Goal: Participate in discussion: Engage in conversation with other users on a specific topic

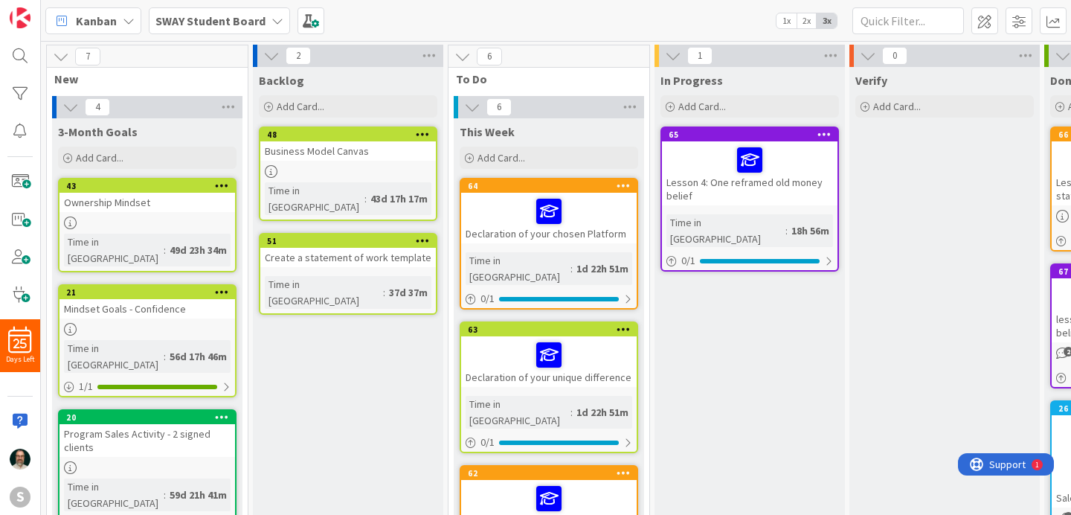
click at [791, 151] on div at bounding box center [749, 159] width 167 height 31
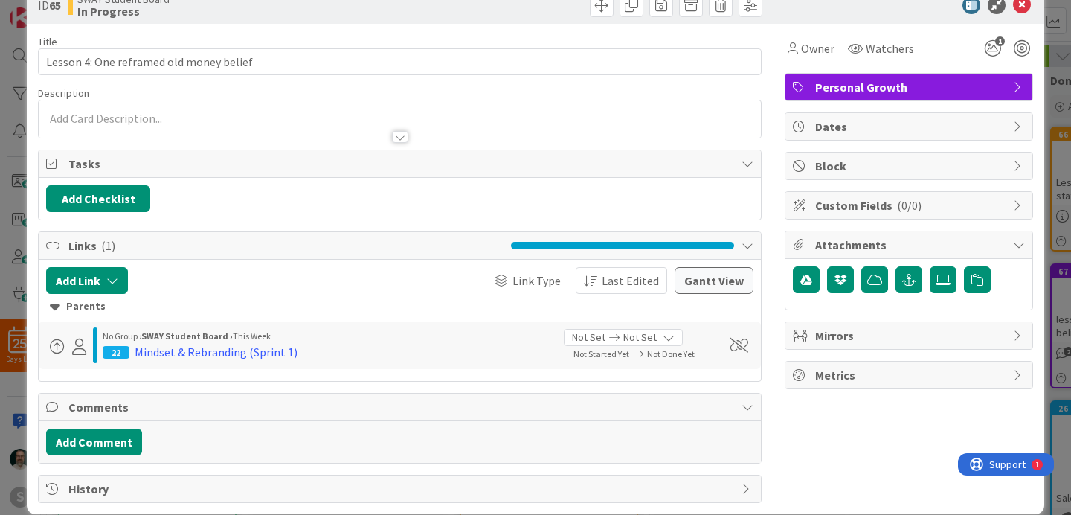
scroll to position [54, 0]
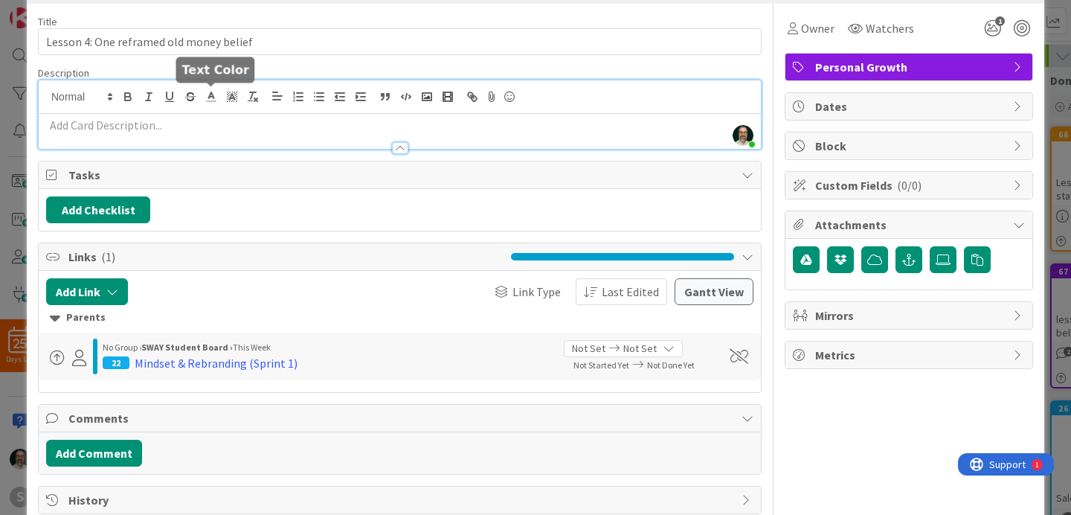
click at [204, 99] on div "[PERSON_NAME] just joined" at bounding box center [400, 114] width 722 height 68
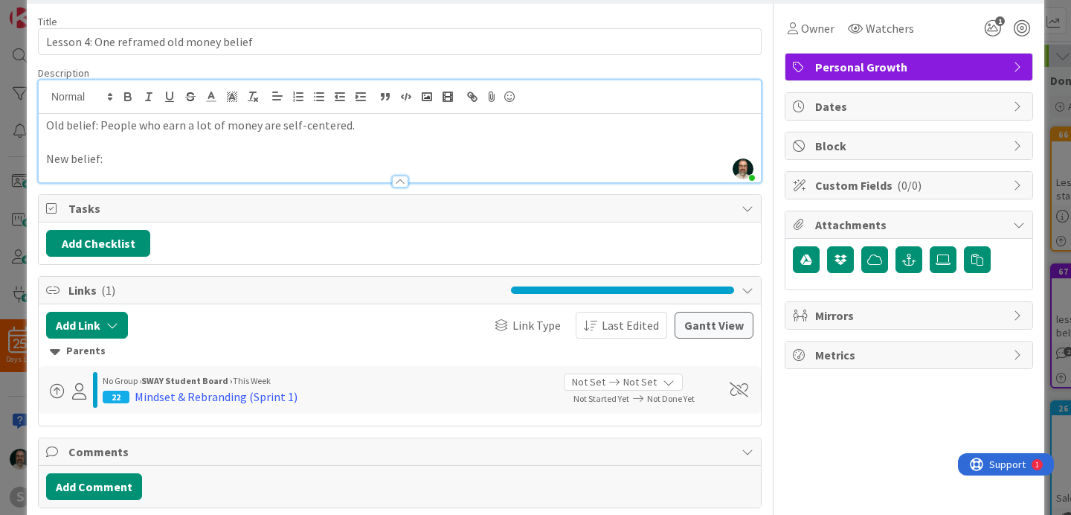
click at [323, 126] on p "Old belief: People who earn a lot of money are self-centered." at bounding box center [399, 125] width 707 height 17
click at [161, 153] on p "New belief:" at bounding box center [399, 158] width 707 height 17
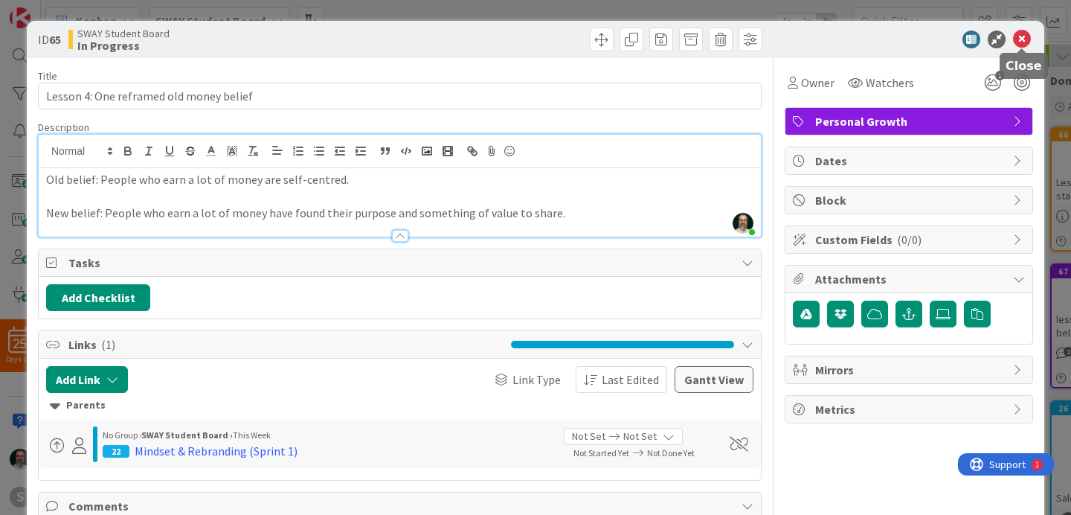
click at [1021, 39] on icon at bounding box center [1022, 39] width 18 height 18
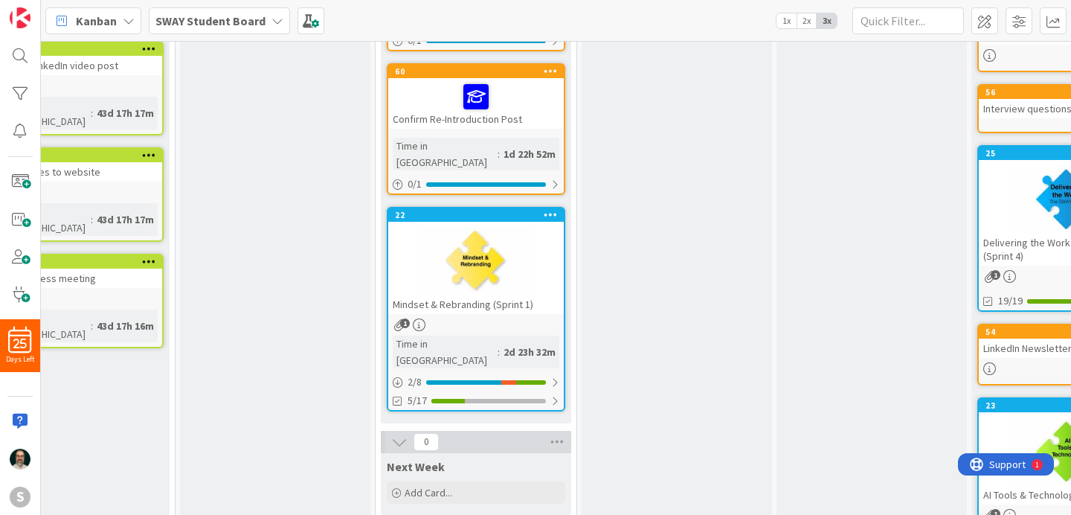
scroll to position [758, 73]
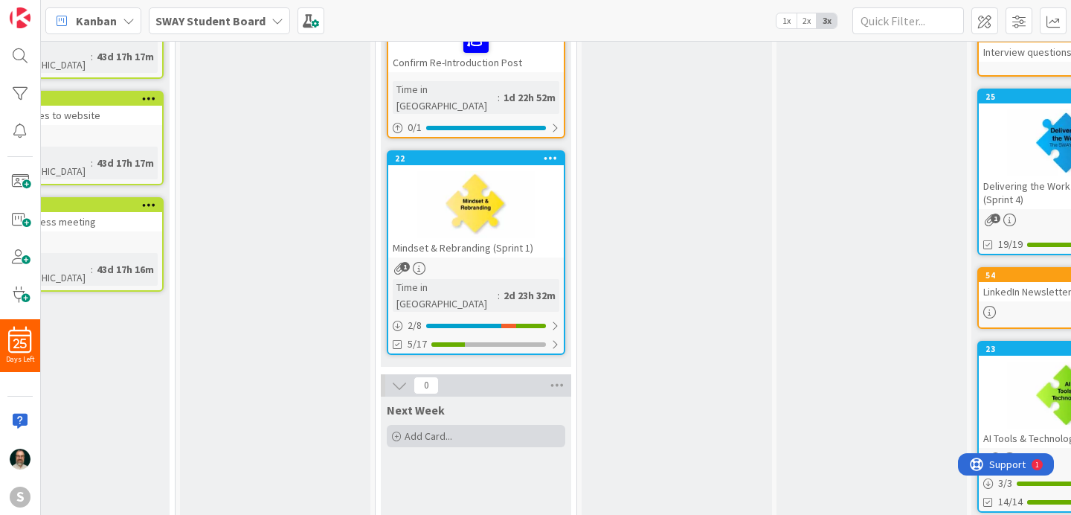
click at [442, 429] on span "Add Card..." at bounding box center [428, 435] width 48 height 13
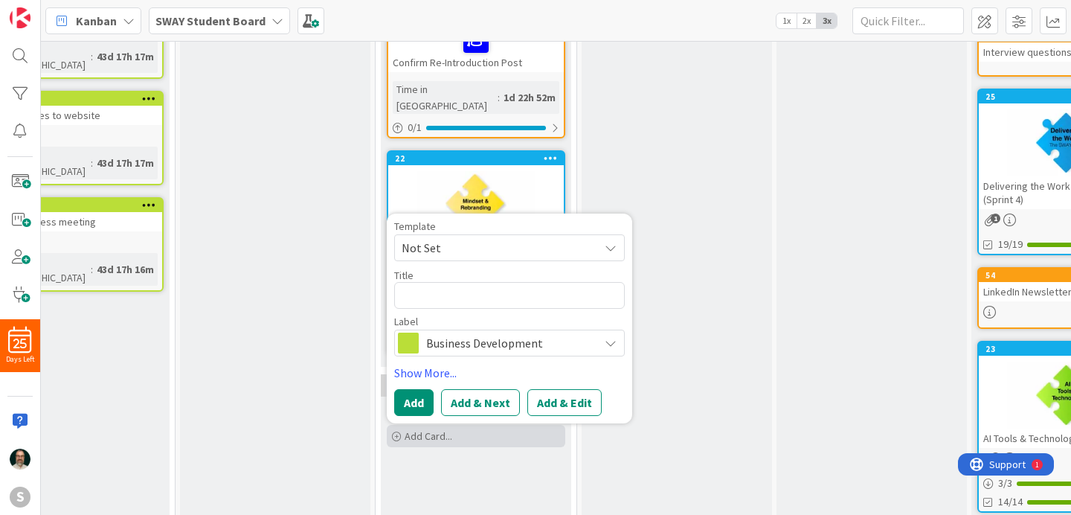
type textarea "x"
type textarea "O"
type textarea "x"
type textarea "Op"
type textarea "x"
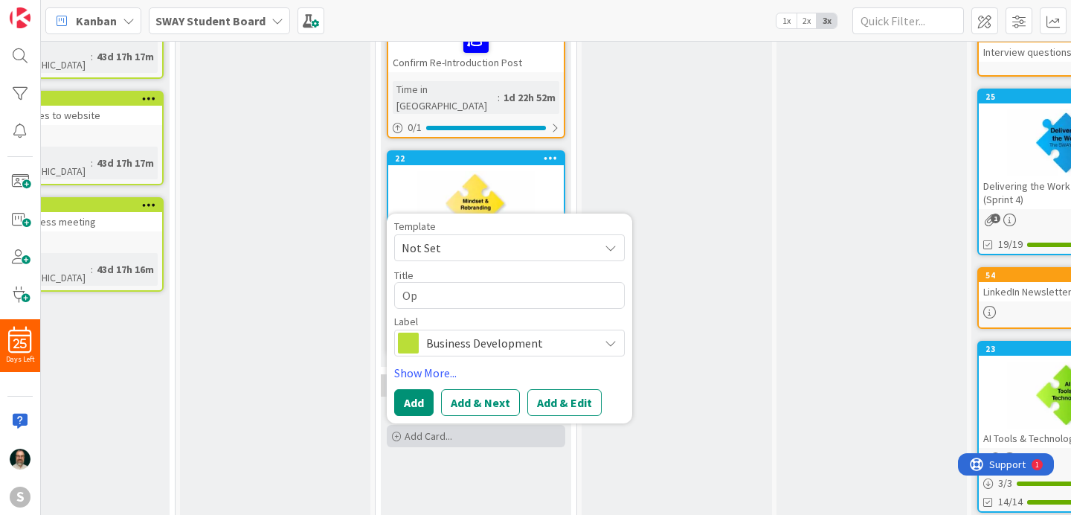
type textarea "Ope"
type textarea "x"
type textarea "Open"
type textarea "x"
type textarea "Open"
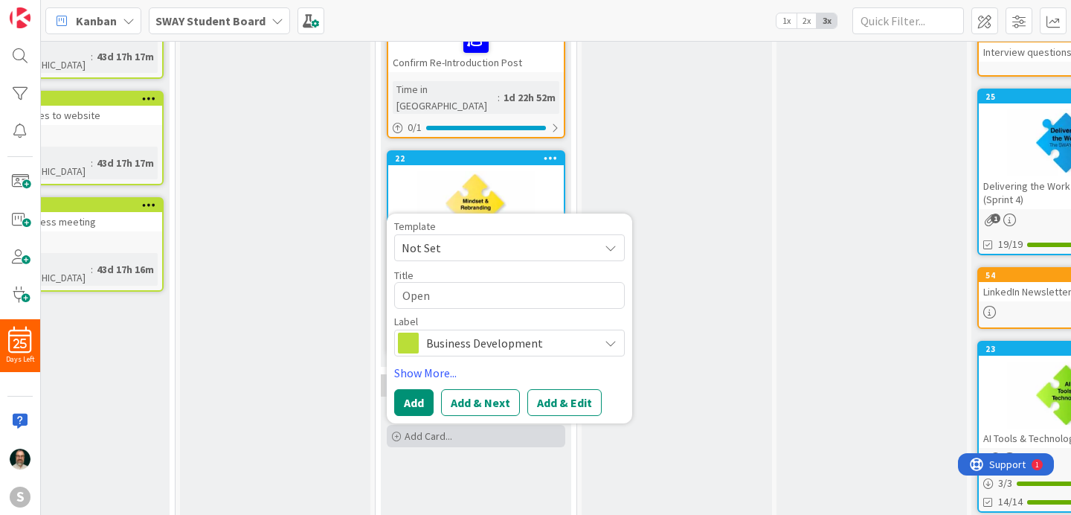
type textarea "x"
type textarea "Open a"
type textarea "x"
type textarea "Open a"
type textarea "x"
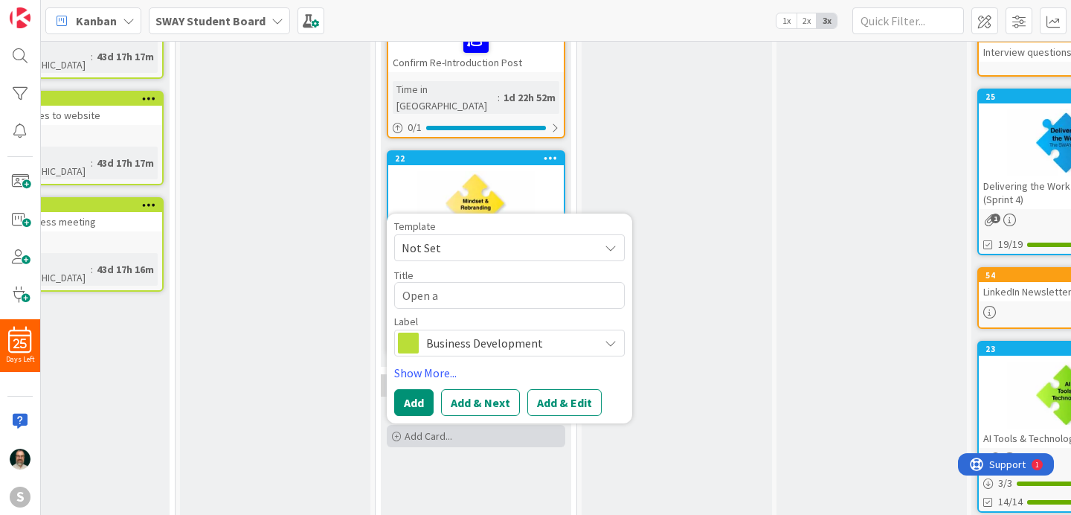
type textarea "Open a F"
type textarea "x"
type textarea "Open a Fa"
type textarea "x"
type textarea "Open a Fac"
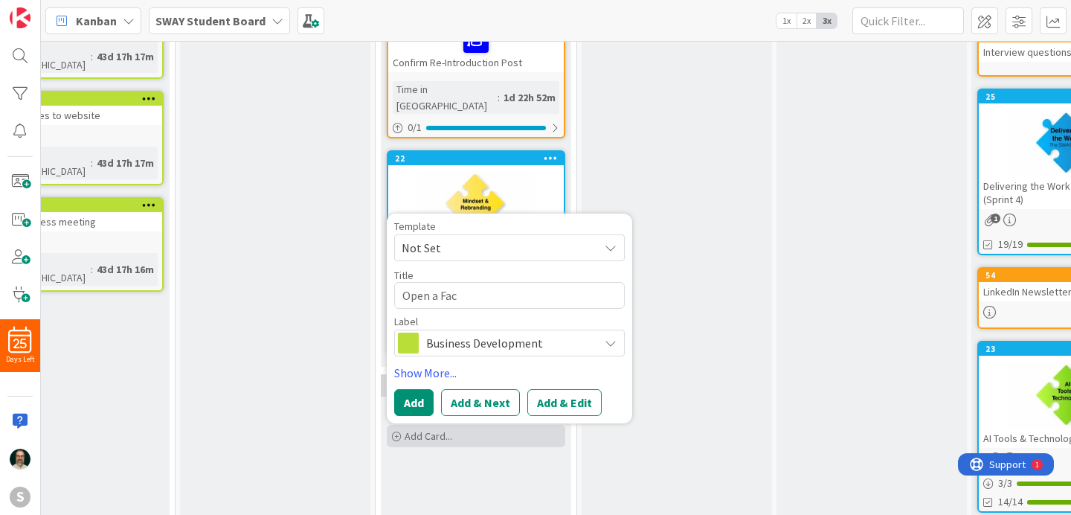
type textarea "x"
type textarea "Open a Face"
type textarea "x"
type textarea "Open a Faceb"
type textarea "x"
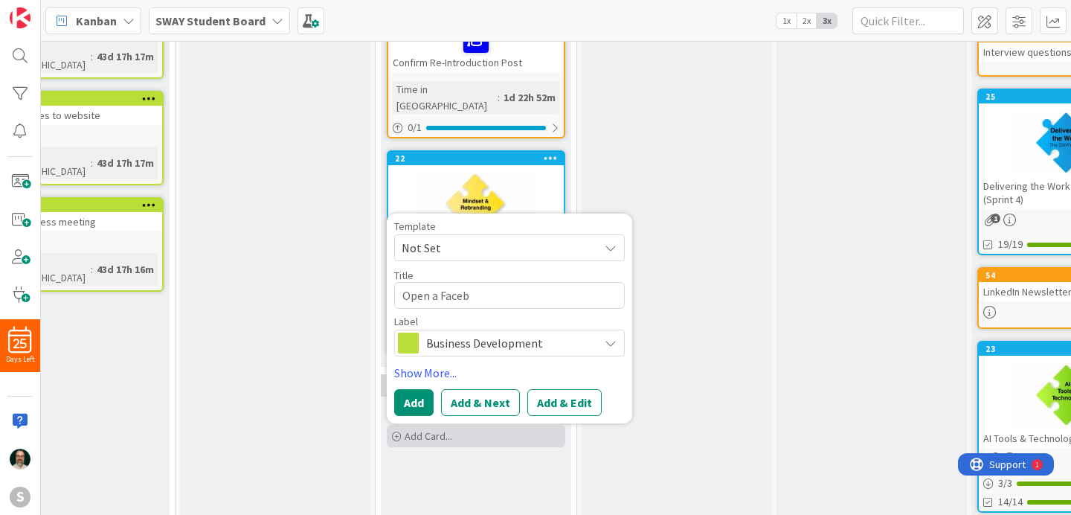
type textarea "Open a Facebo"
type textarea "x"
type textarea "Open a Faceboo"
type textarea "x"
type textarea "Open a Facebook"
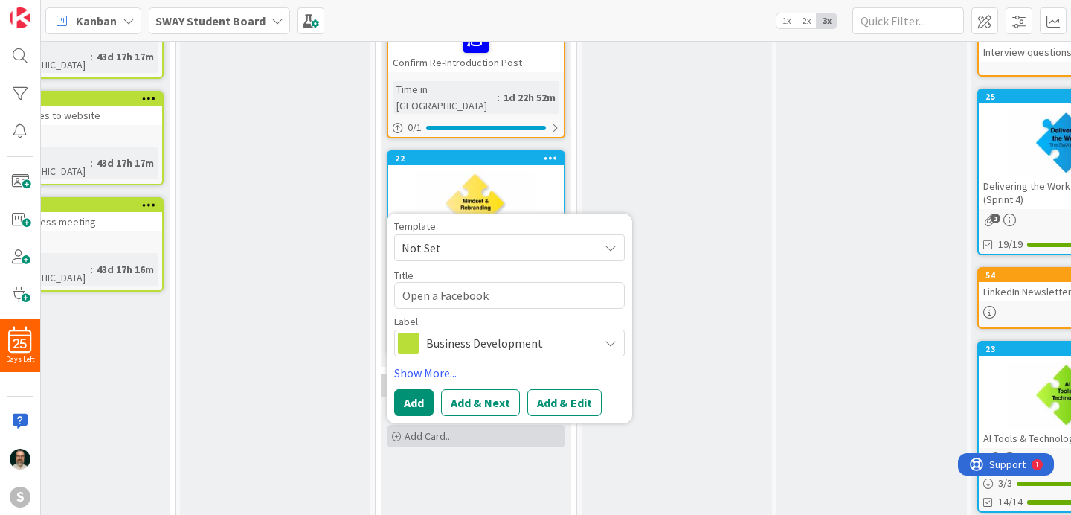
type textarea "x"
type textarea "Open a Facebook"
type textarea "x"
type textarea "Open a Facebook a"
type textarea "x"
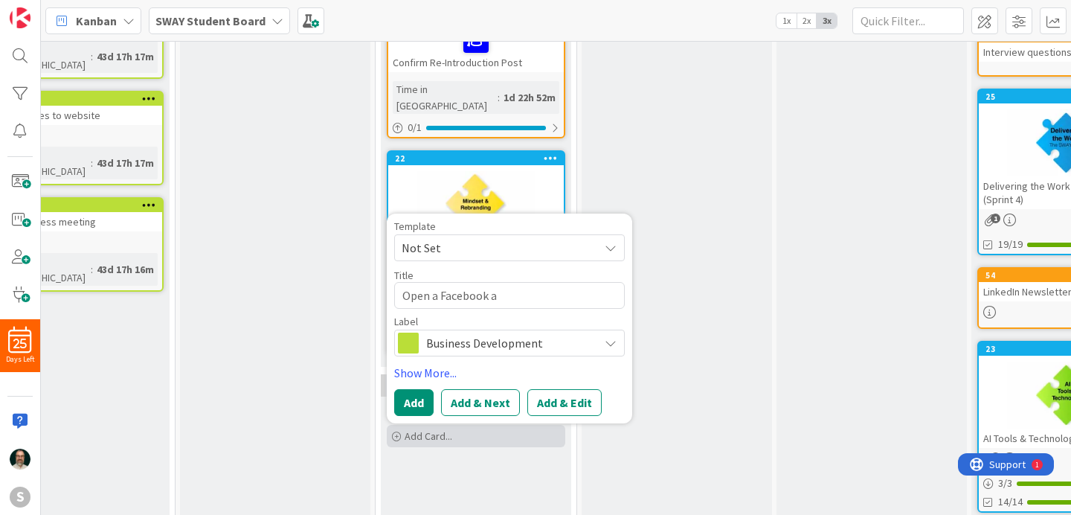
type textarea "Open a Facebook ac"
type textarea "x"
type textarea "Open a Facebook acc"
type textarea "x"
type textarea "Open a Facebook acco"
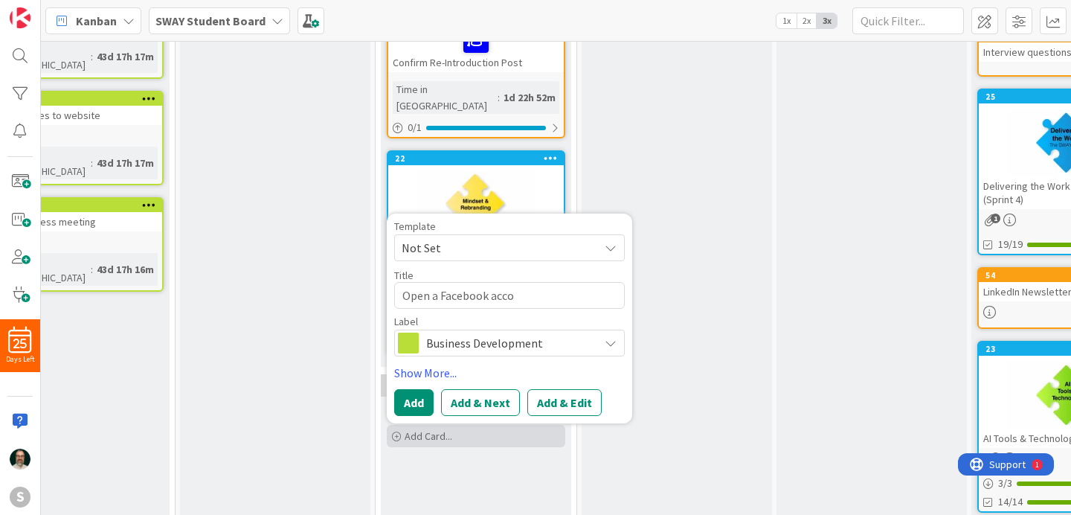
type textarea "x"
type textarea "Open a Facebook accou"
type textarea "x"
type textarea "Open a Facebook accoun"
type textarea "x"
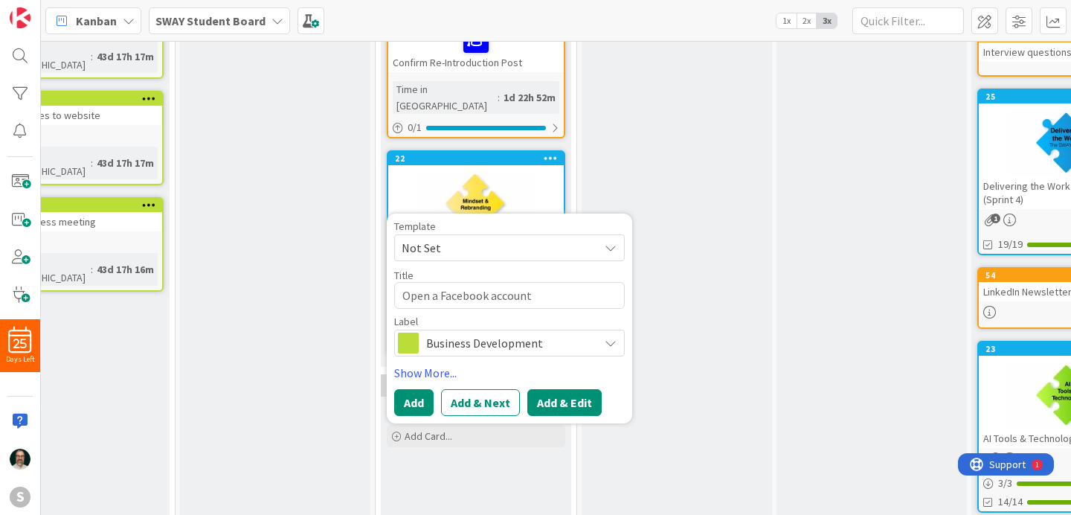
type textarea "Open a Facebook account"
click at [565, 389] on button "Add & Edit" at bounding box center [564, 402] width 74 height 27
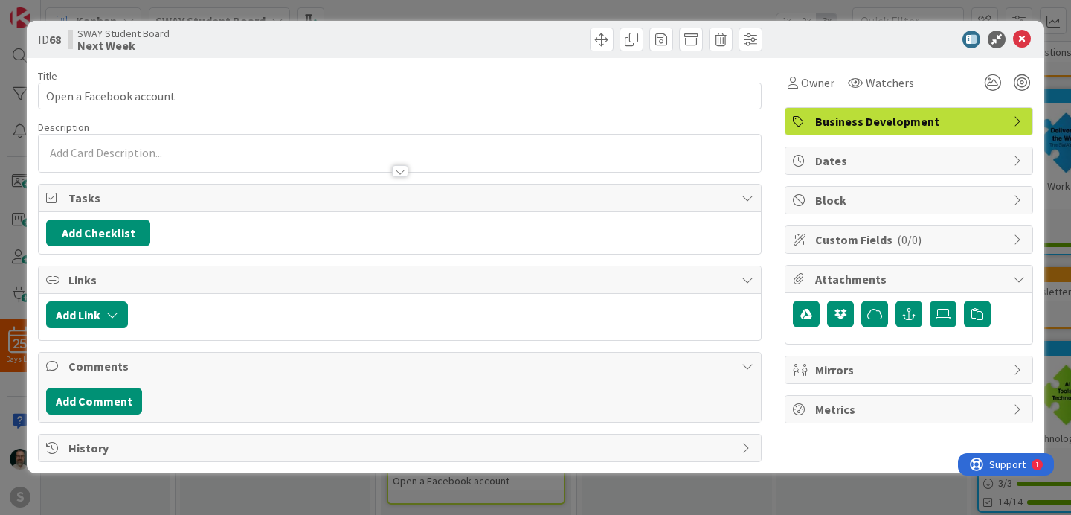
click at [171, 150] on div at bounding box center [400, 153] width 722 height 37
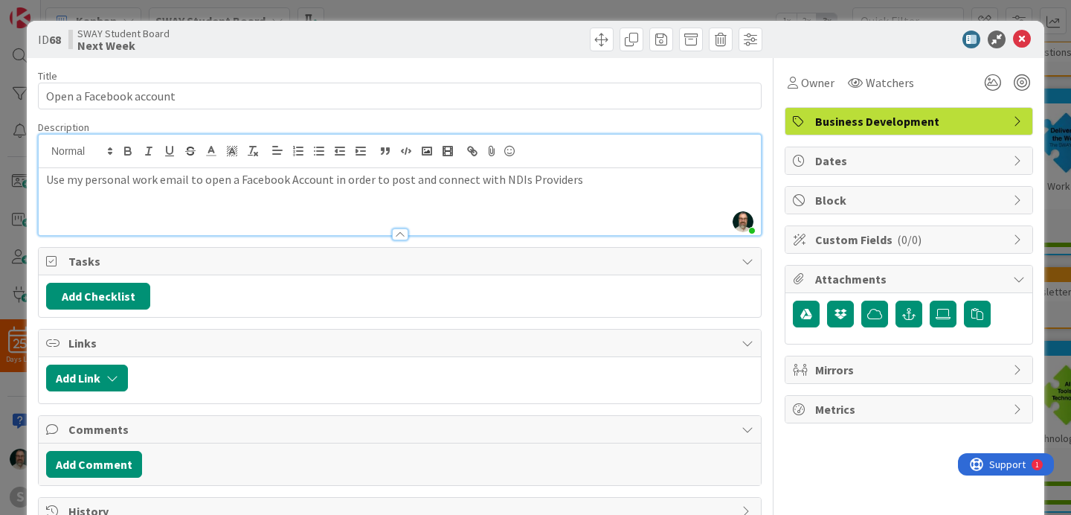
click at [517, 181] on p "Use my personal work email to open a Facebook Account in order to post and conn…" at bounding box center [399, 179] width 707 height 17
click at [1022, 43] on icon at bounding box center [1022, 39] width 18 height 18
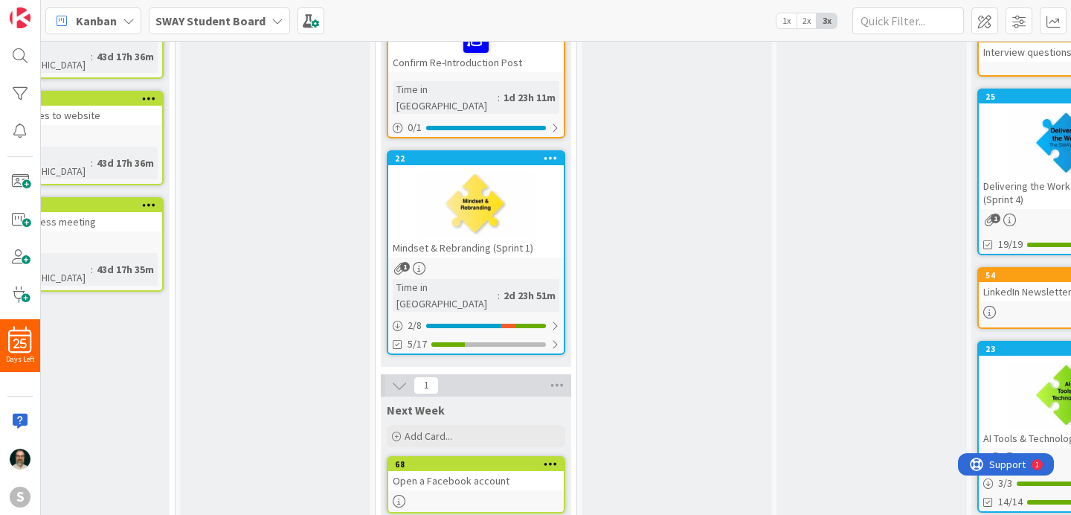
click at [551, 458] on icon at bounding box center [551, 463] width 14 height 10
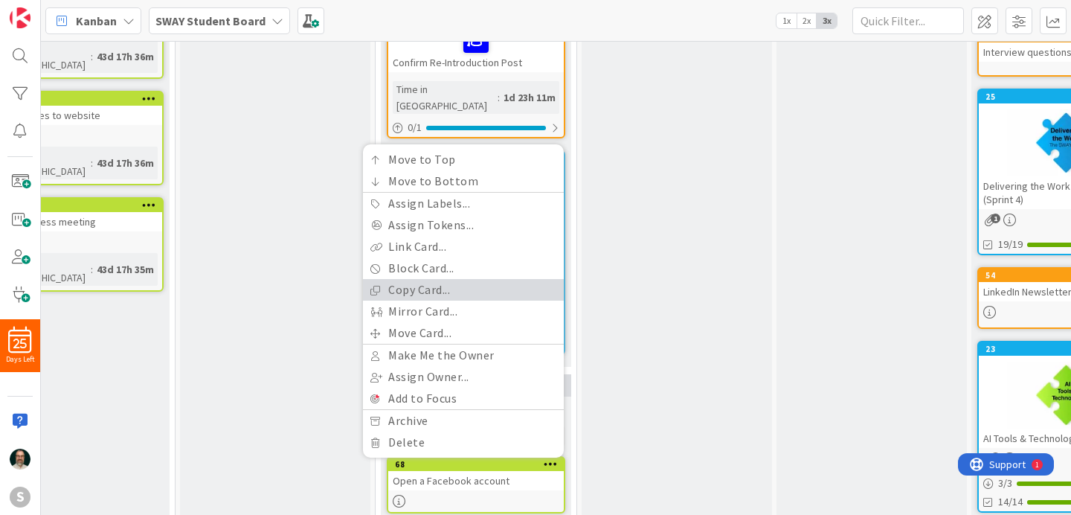
click at [459, 279] on link "Copy Card..." at bounding box center [463, 290] width 201 height 22
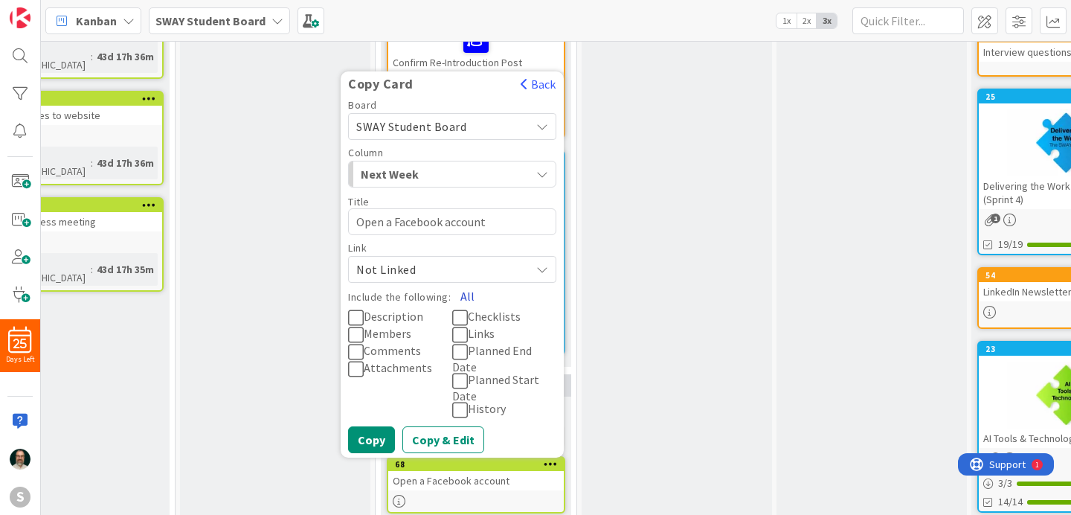
click at [467, 283] on button "All" at bounding box center [467, 296] width 33 height 27
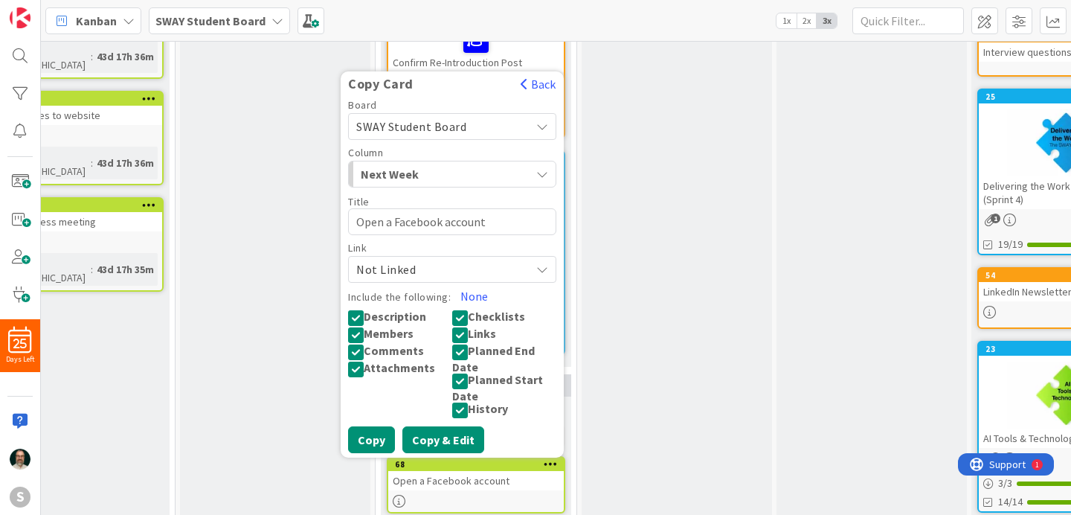
click at [460, 426] on button "Copy & Edit" at bounding box center [443, 439] width 82 height 27
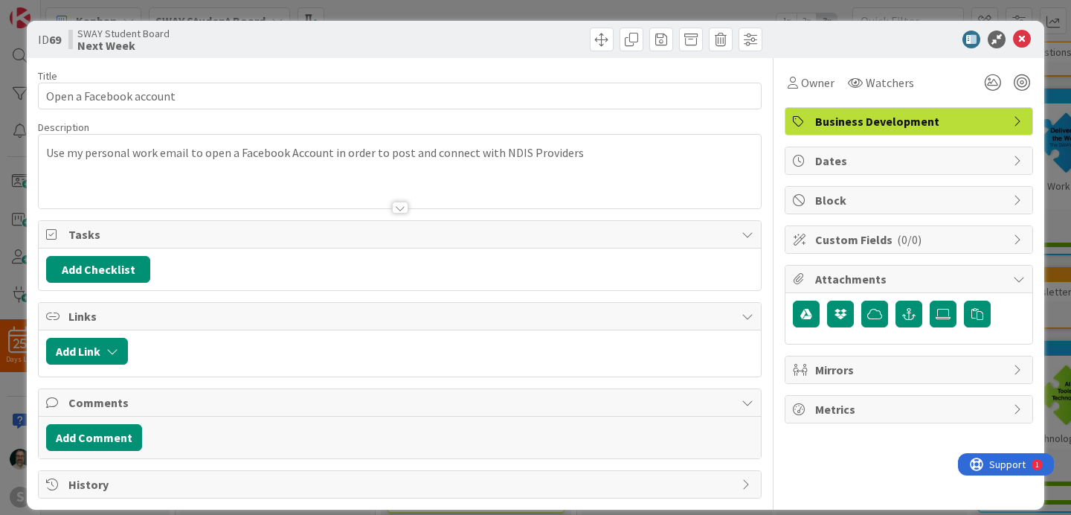
type textarea "x"
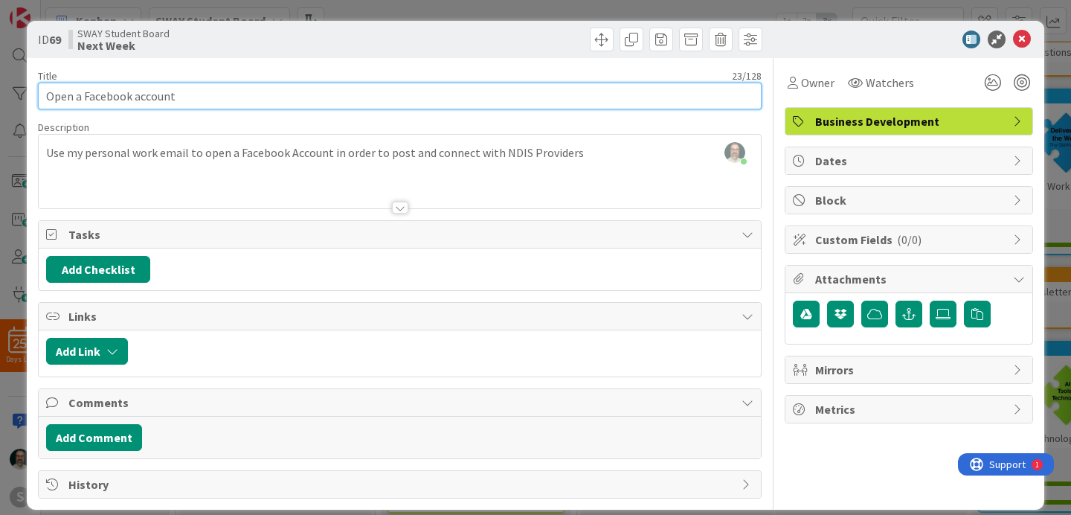
click at [133, 97] on input "Open a Facebook account" at bounding box center [399, 96] width 723 height 27
type input "Open a F account"
type textarea "x"
type input "Open a account"
type textarea "x"
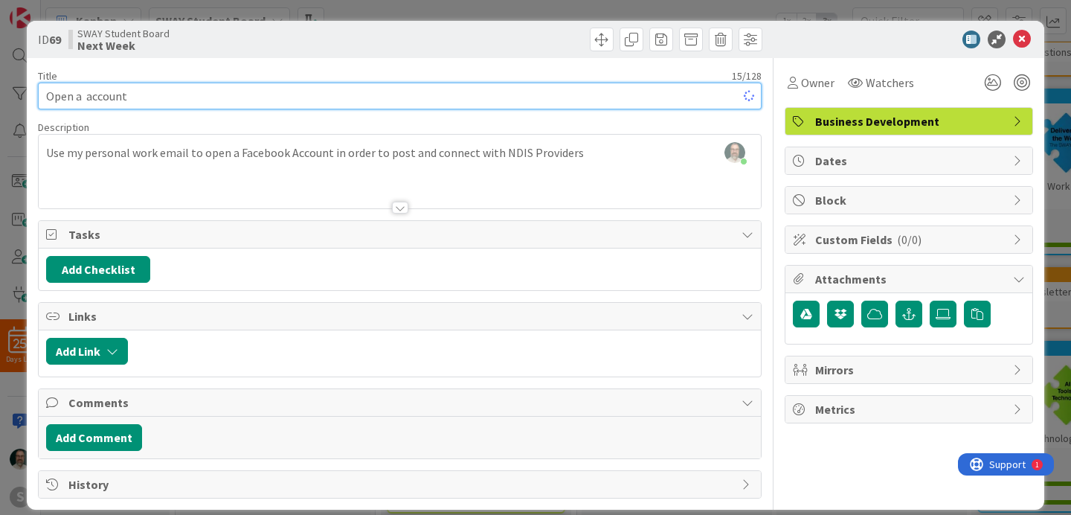
type input "Open a T account"
type textarea "x"
type input "Open a Ti account"
type textarea "x"
type input "Open a TikTok account"
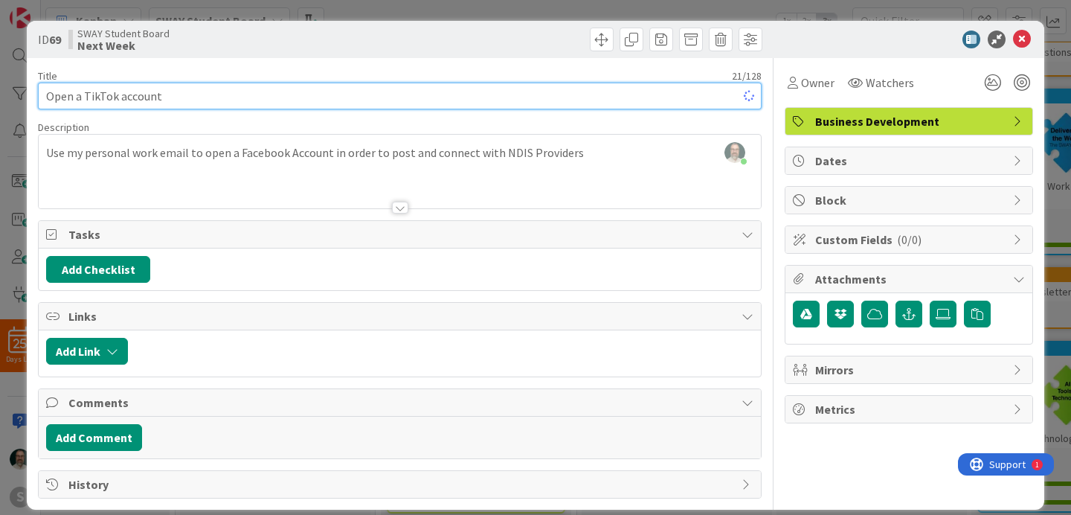
type textarea "x"
type input "Open a TikTok account"
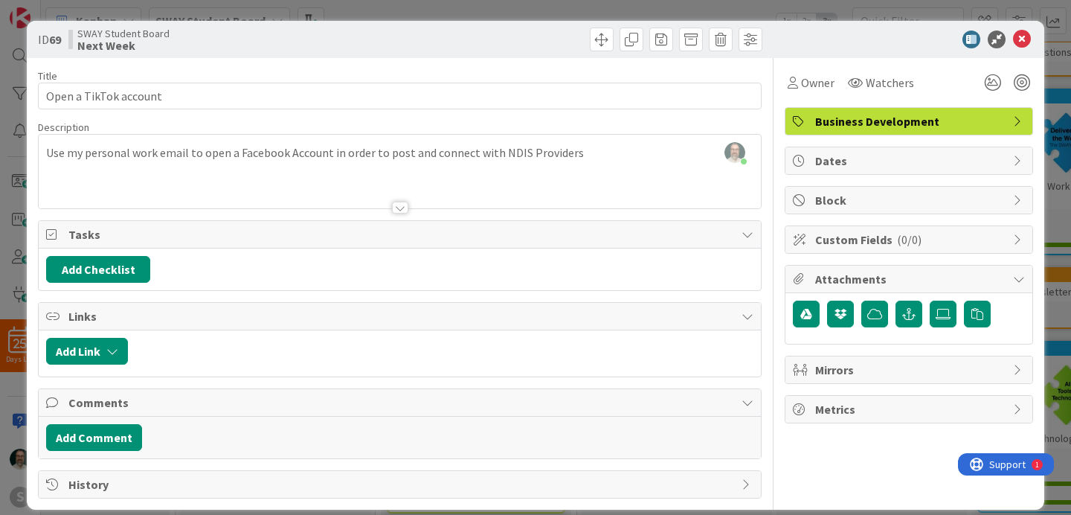
click at [284, 155] on div "[PERSON_NAME] just joined Use my personal work email to open a Facebook Account…" at bounding box center [400, 172] width 722 height 74
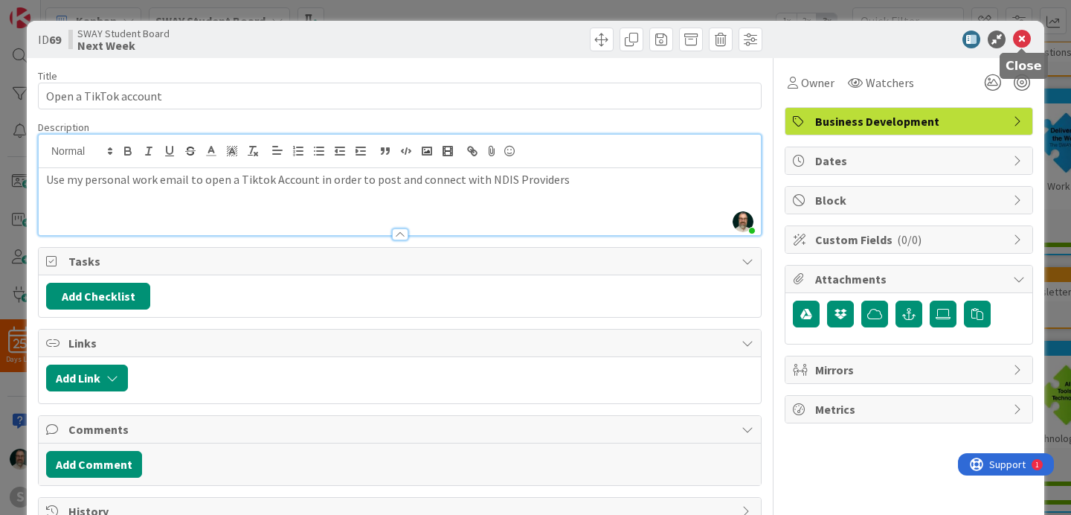
click at [1025, 39] on icon at bounding box center [1022, 39] width 18 height 18
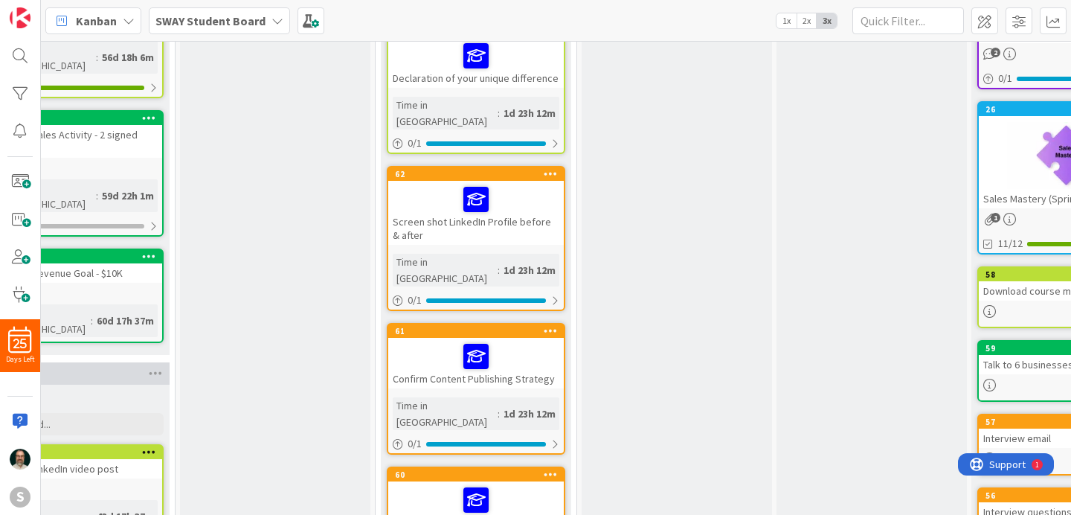
scroll to position [0, 73]
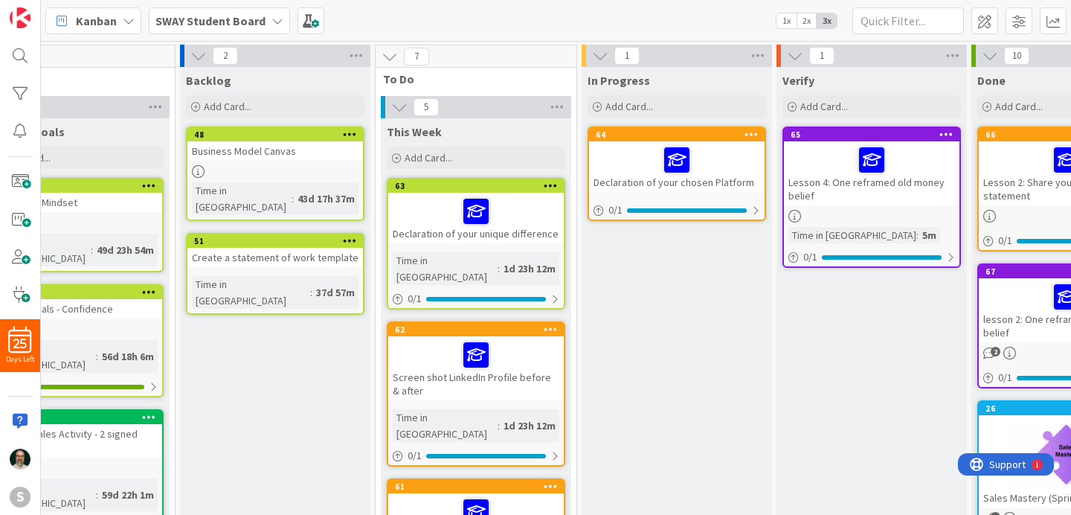
click at [627, 160] on div at bounding box center [676, 159] width 167 height 31
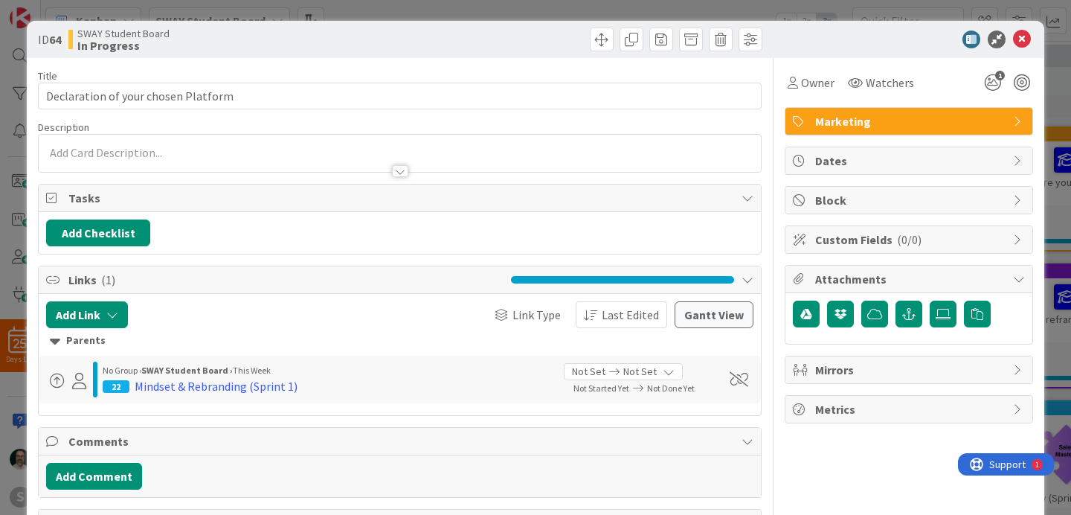
type textarea "x"
click at [213, 152] on div at bounding box center [400, 153] width 722 height 37
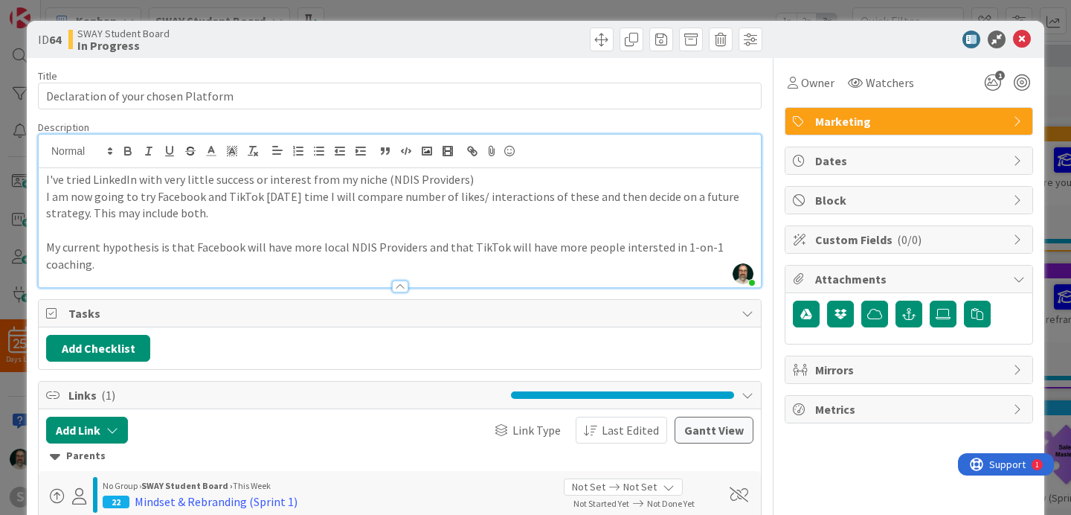
click at [633, 249] on p "My current hypothesis is that Facebook will have more local NDIS Providers and …" at bounding box center [399, 255] width 707 height 33
click at [1022, 42] on icon at bounding box center [1022, 39] width 18 height 18
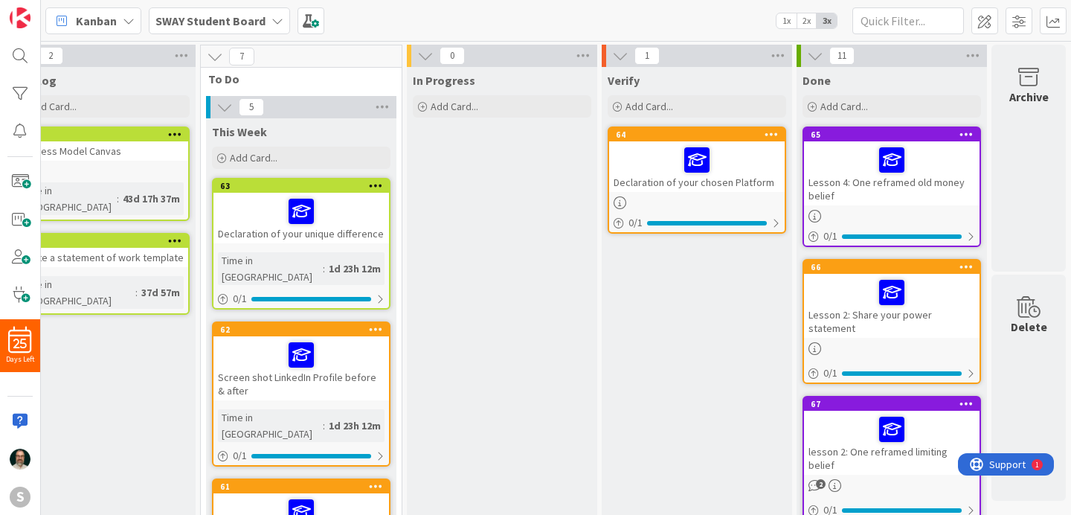
scroll to position [0, 243]
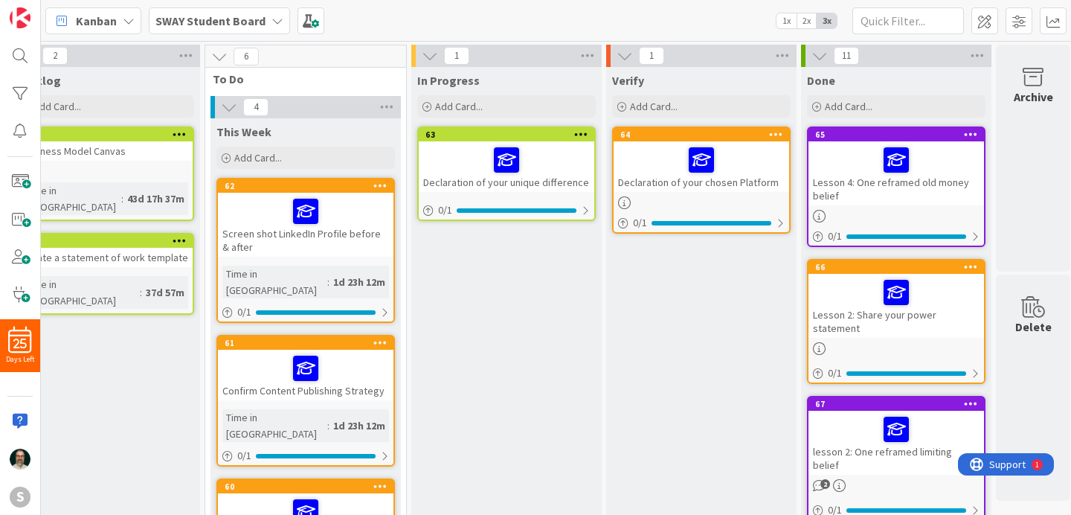
drag, startPoint x: 259, startPoint y: 200, endPoint x: 206, endPoint y: 5, distance: 201.8
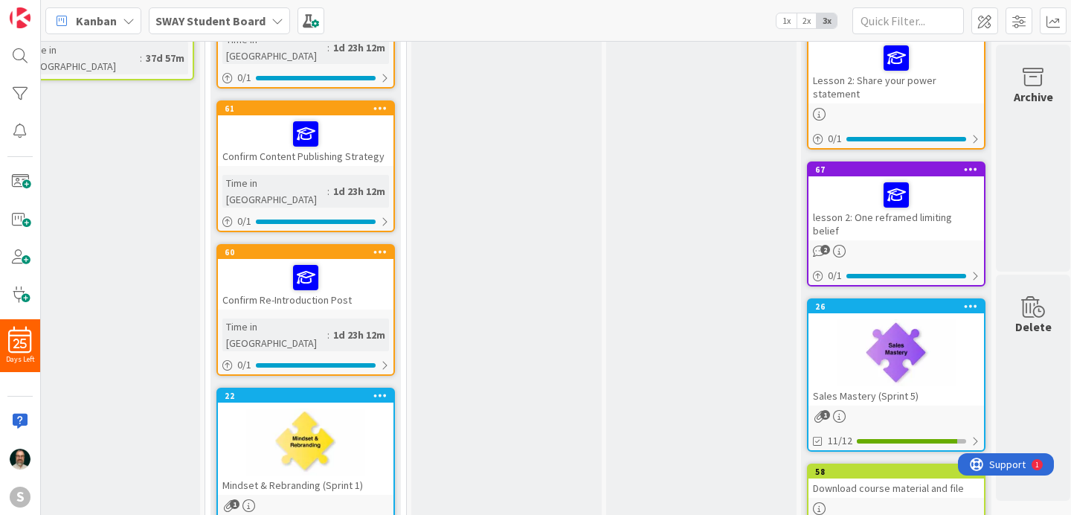
scroll to position [237, 243]
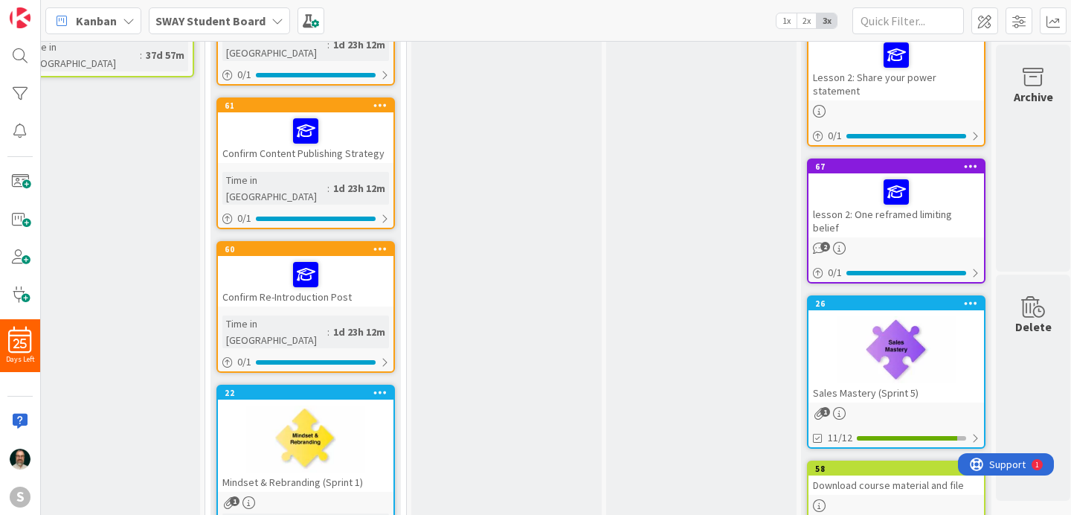
click at [340, 411] on div at bounding box center [305, 438] width 175 height 67
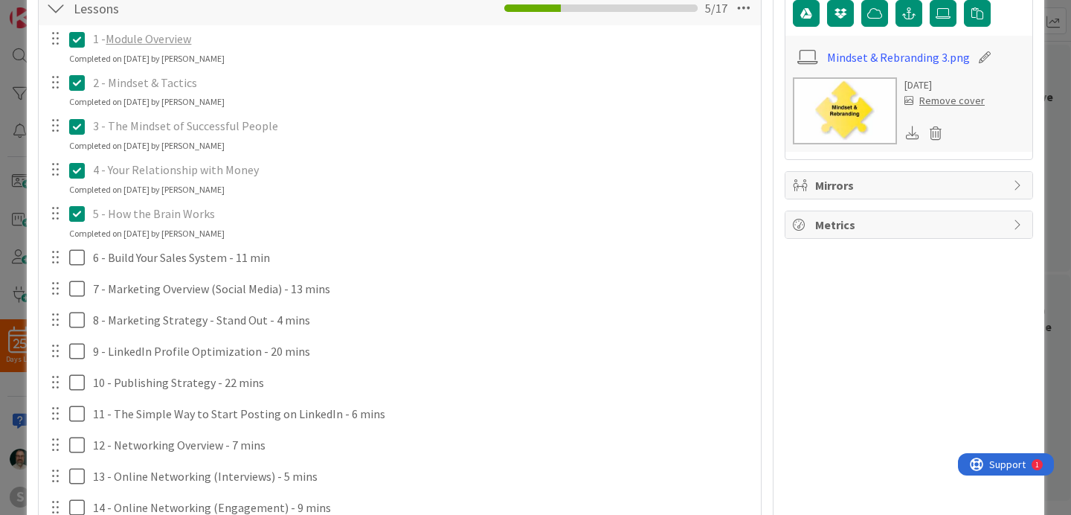
scroll to position [322, 0]
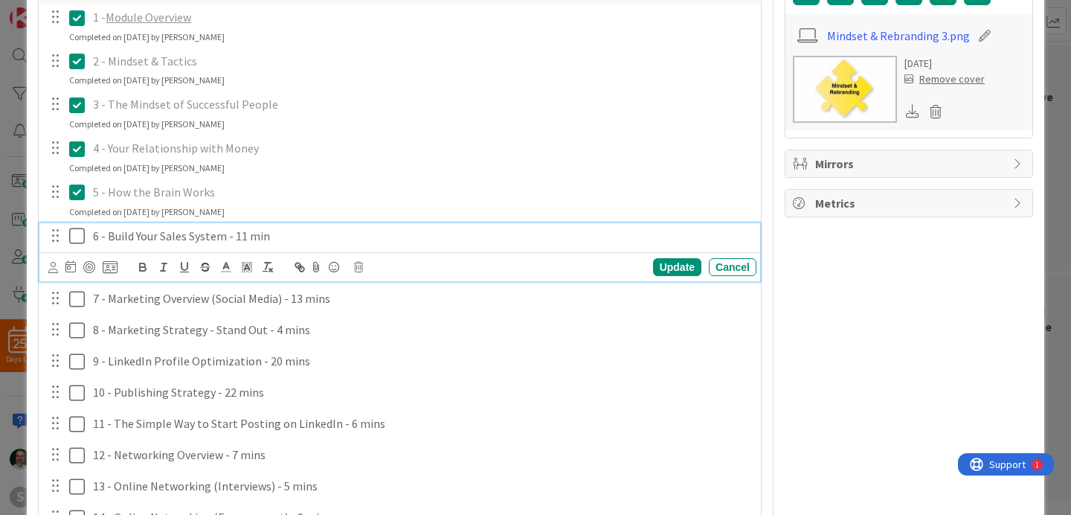
click at [79, 236] on icon at bounding box center [77, 236] width 16 height 18
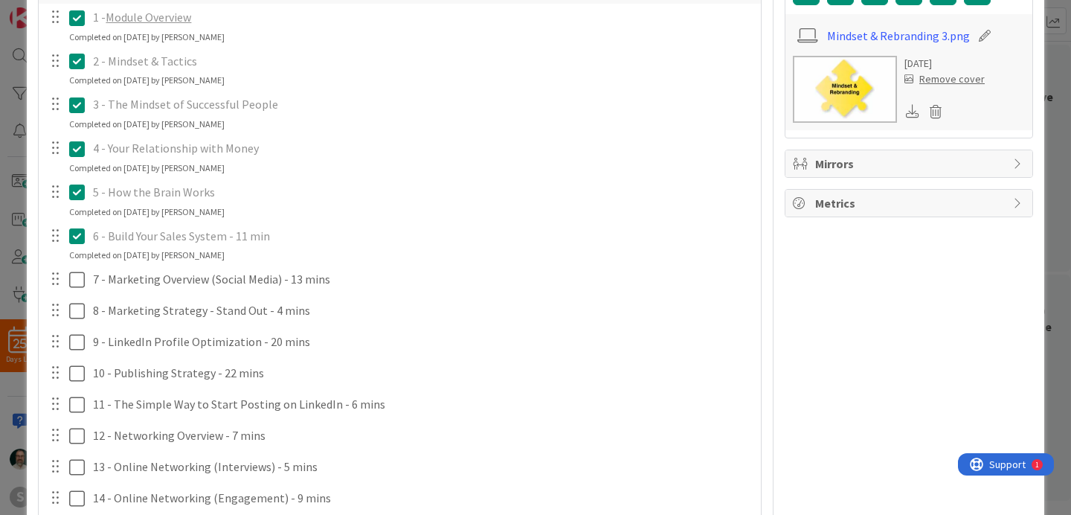
type textarea "x"
